Goal: Task Accomplishment & Management: Manage account settings

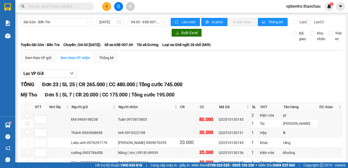
click at [69, 6] on input "text" at bounding box center [58, 7] width 60 height 6
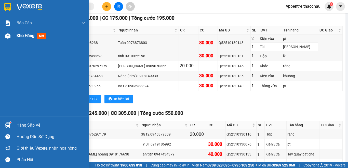
click at [10, 37] on img at bounding box center [7, 35] width 5 height 5
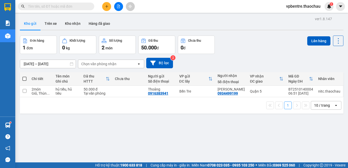
click at [25, 80] on span at bounding box center [24, 79] width 4 height 4
click at [24, 76] on input "checkbox" at bounding box center [24, 76] width 0 height 0
checkbox input "true"
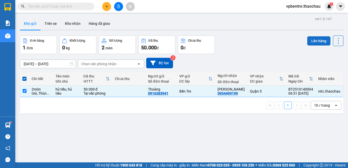
click at [308, 40] on button "Lên hàng" at bounding box center [319, 40] width 23 height 9
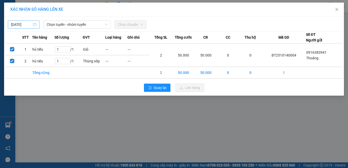
click at [30, 24] on input "[DATE]" at bounding box center [21, 25] width 21 height 6
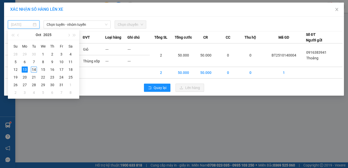
click at [32, 69] on div "14" at bounding box center [34, 69] width 6 height 6
type input "[DATE]"
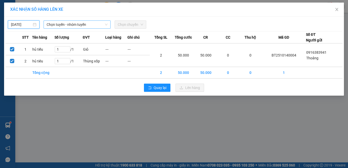
click at [85, 24] on span "Chọn tuyến - nhóm tuyến" at bounding box center [77, 25] width 61 height 8
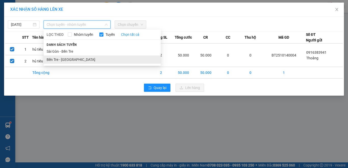
click at [90, 61] on li "Bến Tre - [GEOGRAPHIC_DATA]" at bounding box center [102, 59] width 117 height 8
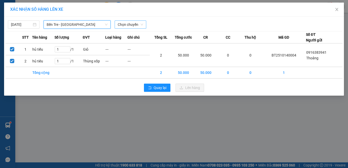
click at [130, 23] on span "Chọn chuyến" at bounding box center [131, 25] width 26 height 8
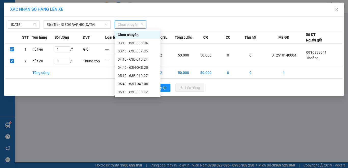
scroll to position [26, 0]
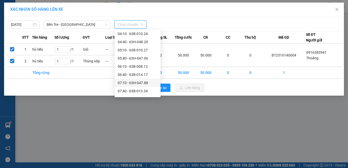
click at [135, 82] on div "07:10 - 63H-047.88" at bounding box center [138, 83] width 40 height 6
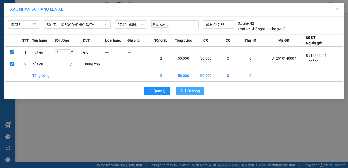
drag, startPoint x: 198, startPoint y: 88, endPoint x: 131, endPoint y: 71, distance: 68.5
click at [198, 89] on span "Lên hàng" at bounding box center [192, 91] width 15 height 6
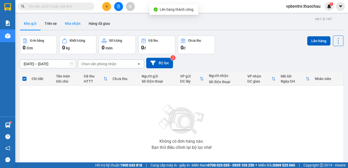
click at [73, 23] on button "Kho nhận" at bounding box center [73, 23] width 24 height 12
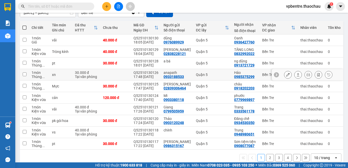
scroll to position [59, 0]
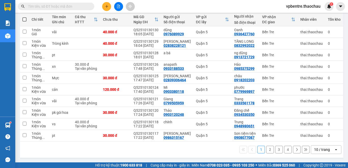
click at [266, 149] on button "2" at bounding box center [270, 149] width 8 height 8
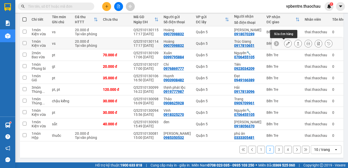
click at [286, 45] on icon at bounding box center [288, 44] width 4 height 4
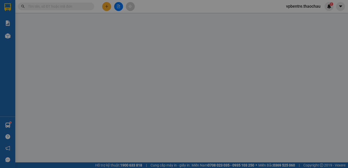
type input "0907098832"
type input "Hoàng"
type input "0917810651"
type input "Trúc Giang"
type input "20.000"
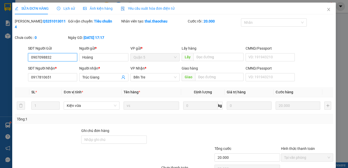
scroll to position [22, 0]
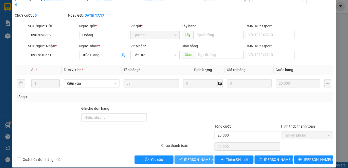
click at [194, 156] on span "[PERSON_NAME] và Giao hàng" at bounding box center [208, 159] width 49 height 6
type input "0"
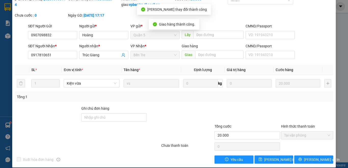
scroll to position [0, 0]
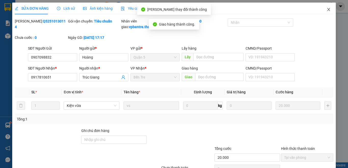
click at [327, 10] on icon "close" at bounding box center [329, 9] width 4 height 4
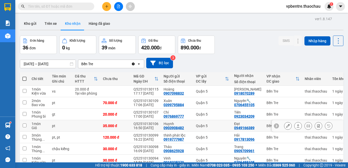
scroll to position [51, 0]
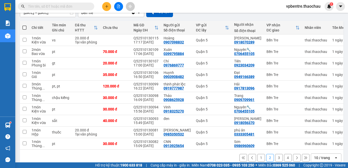
click at [275, 156] on button "3" at bounding box center [279, 158] width 8 height 8
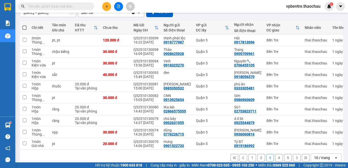
click at [277, 156] on button "4" at bounding box center [279, 158] width 8 height 8
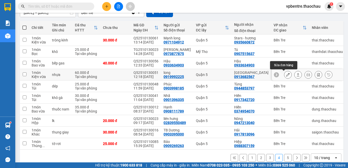
click at [286, 76] on icon at bounding box center [288, 75] width 4 height 4
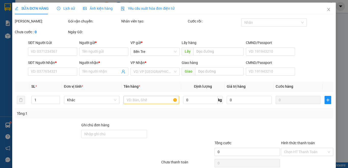
type input "0919992225"
type input "long"
type input "0913682567"
type input "[GEOGRAPHIC_DATA]"
type input "60.000"
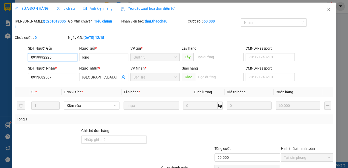
scroll to position [22, 0]
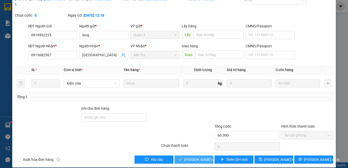
click at [195, 156] on span "[PERSON_NAME] và Giao hàng" at bounding box center [208, 159] width 49 height 6
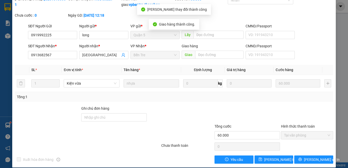
scroll to position [0, 0]
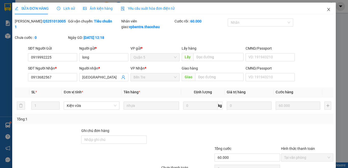
click at [328, 9] on icon "close" at bounding box center [329, 9] width 3 height 3
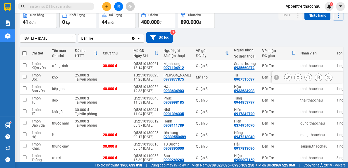
scroll to position [61, 0]
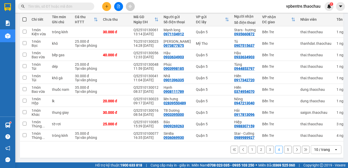
click at [240, 149] on button at bounding box center [244, 149] width 8 height 8
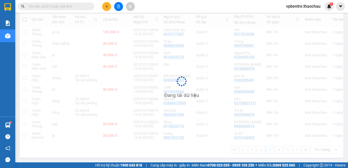
scroll to position [59, 0]
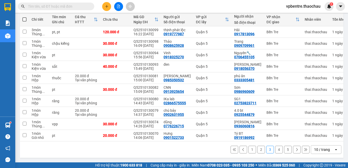
click at [258, 149] on button "2" at bounding box center [262, 149] width 8 height 8
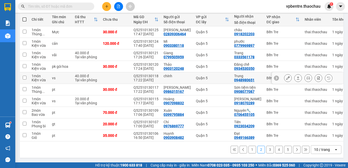
click at [286, 79] on icon at bounding box center [288, 78] width 4 height 4
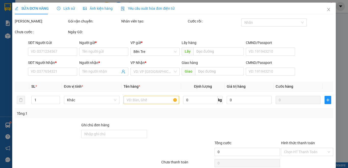
type input "chính"
type input "0948980651"
type input "Trung"
type input "40.000"
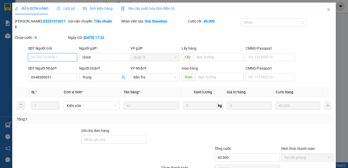
scroll to position [22, 0]
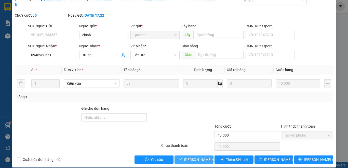
drag, startPoint x: 185, startPoint y: 152, endPoint x: 194, endPoint y: 149, distance: 9.8
click at [185, 156] on span "[PERSON_NAME] và Giao hàng" at bounding box center [208, 159] width 49 height 6
type input "0"
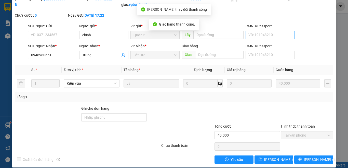
scroll to position [0, 0]
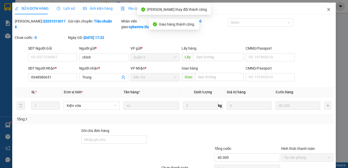
click at [327, 9] on icon "close" at bounding box center [329, 9] width 4 height 4
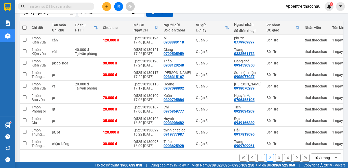
scroll to position [59, 0]
